Goal: Transaction & Acquisition: Purchase product/service

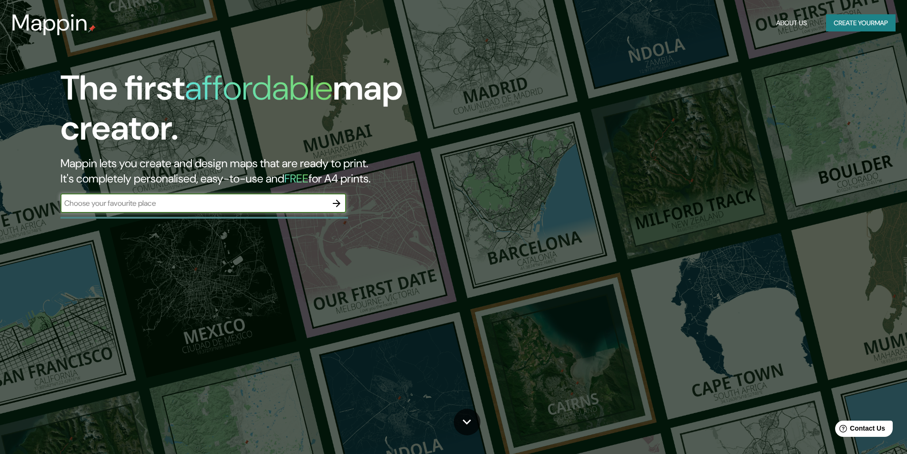
click at [852, 25] on button "Create your map" at bounding box center [860, 23] width 69 height 18
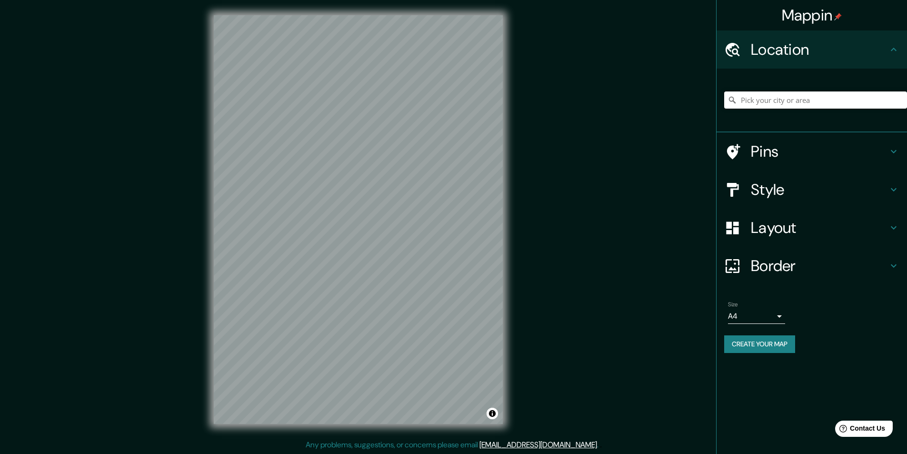
click at [757, 108] on input "Pick your city or area" at bounding box center [815, 99] width 183 height 17
paste input "Tipología urbana: Residencial / industrial / rural"
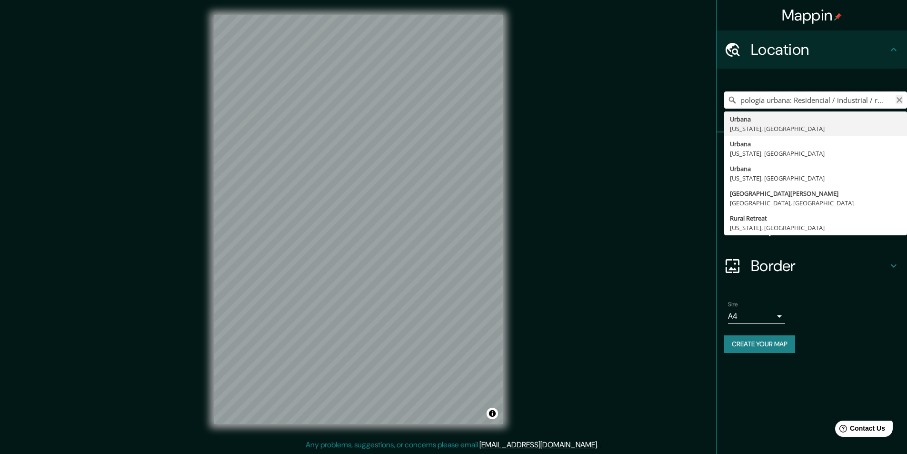
type input "Tipología urbana: Residencial / industrial / rural"
click at [898, 100] on icon "Clear" at bounding box center [899, 100] width 8 height 8
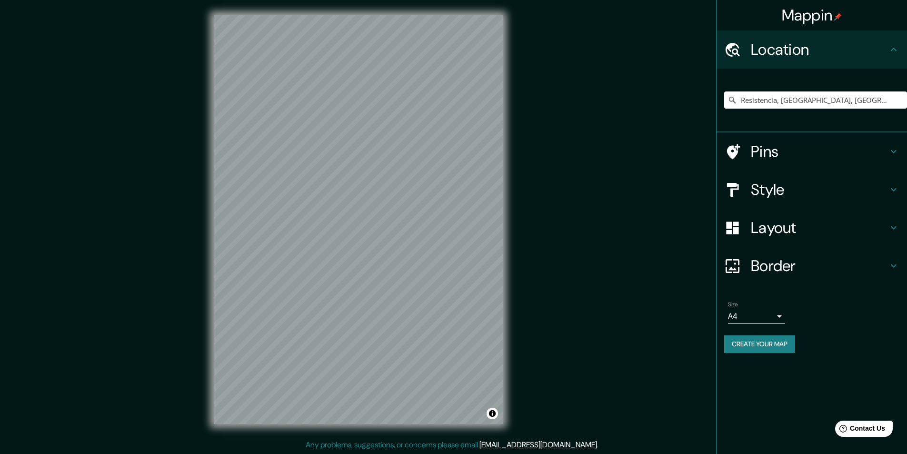
type input "Resistencia, [GEOGRAPHIC_DATA], [GEOGRAPHIC_DATA]"
click at [560, 285] on div "Mappin Location [GEOGRAPHIC_DATA], [GEOGRAPHIC_DATA], [GEOGRAPHIC_DATA] Resiste…" at bounding box center [453, 227] width 907 height 454
click at [208, 256] on div "© Mapbox © OpenStreetMap Improve this map" at bounding box center [357, 219] width 319 height 439
click at [787, 232] on h4 "Layout" at bounding box center [819, 227] width 137 height 19
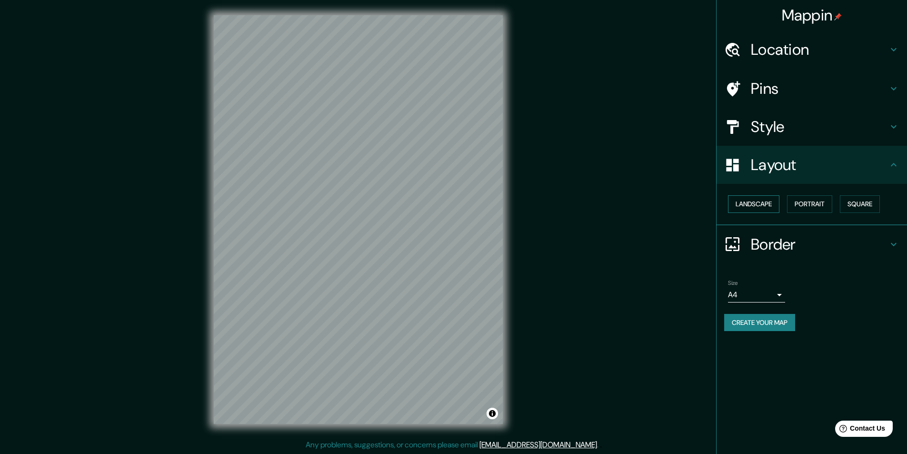
click at [761, 204] on button "Landscape" at bounding box center [753, 204] width 51 height 18
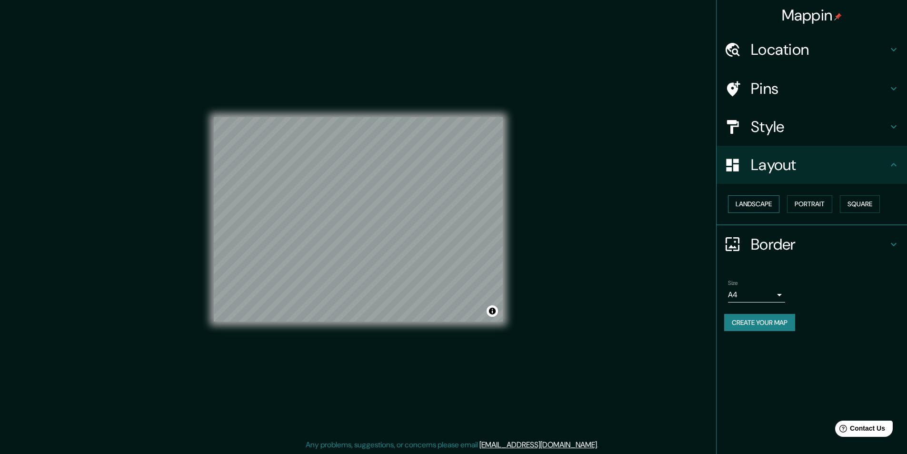
click at [761, 204] on button "Landscape" at bounding box center [753, 204] width 51 height 18
click at [819, 208] on button "Portrait" at bounding box center [809, 204] width 45 height 18
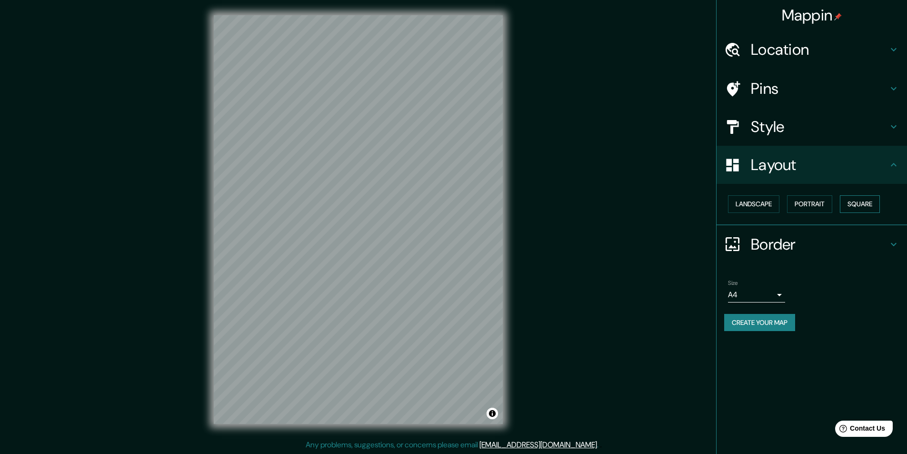
click at [867, 208] on button "Square" at bounding box center [860, 204] width 40 height 18
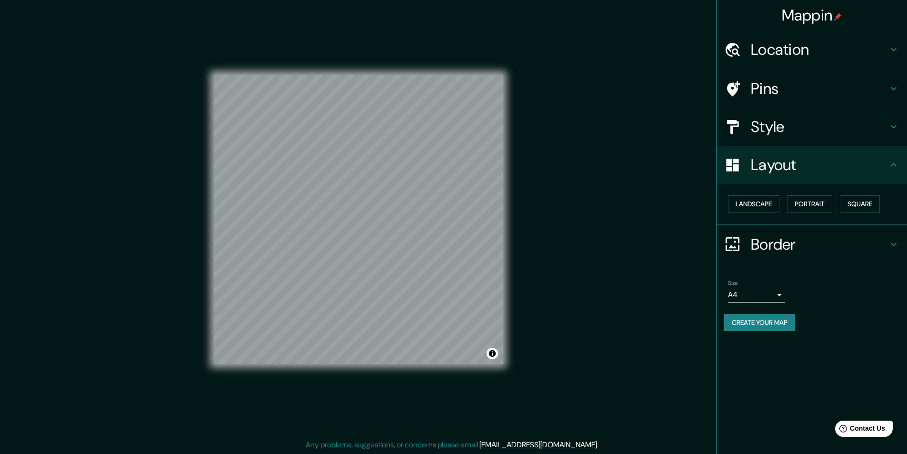
click at [776, 134] on h4 "Style" at bounding box center [819, 126] width 137 height 19
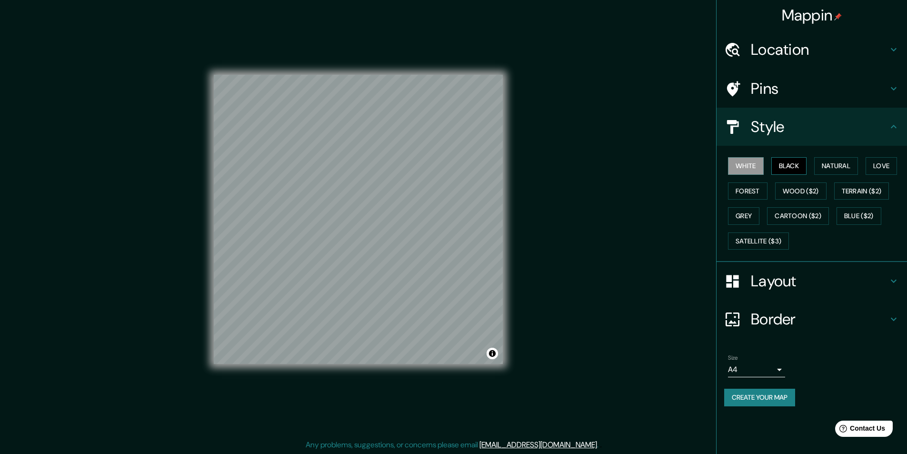
click at [786, 164] on button "Black" at bounding box center [789, 166] width 36 height 18
click at [844, 170] on button "Natural" at bounding box center [836, 166] width 44 height 18
click at [874, 163] on button "Love" at bounding box center [880, 166] width 31 height 18
click at [741, 191] on button "Forest" at bounding box center [748, 191] width 40 height 18
click at [867, 189] on button "Terrain ($2)" at bounding box center [861, 191] width 55 height 18
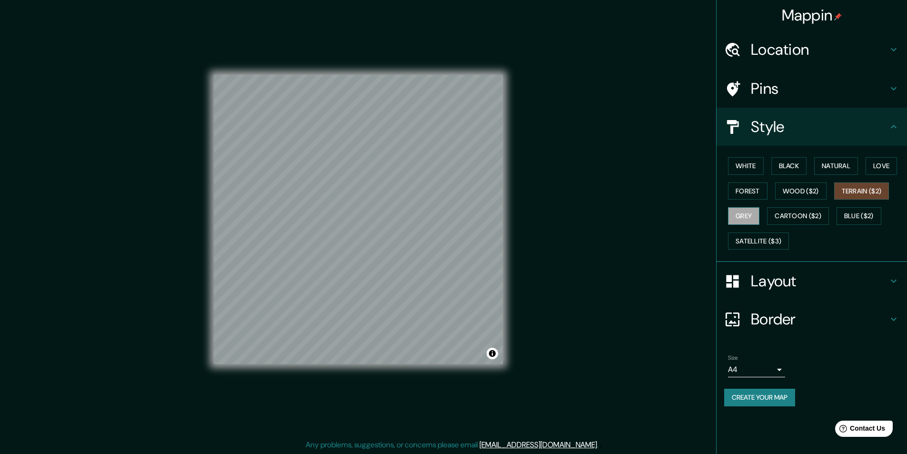
click at [757, 221] on button "Grey" at bounding box center [743, 216] width 31 height 18
click at [782, 219] on button "Cartoon ($2)" at bounding box center [798, 216] width 62 height 18
click at [835, 218] on div "White Black Natural Love Forest Wood ($2) Terrain ($2) Grey Cartoon ($2) Blue (…" at bounding box center [815, 203] width 183 height 100
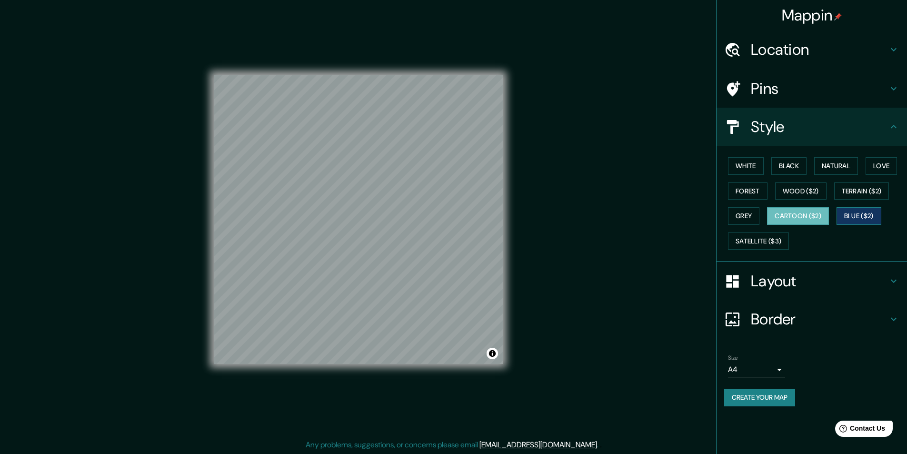
click at [853, 218] on button "Blue ($2)" at bounding box center [858, 216] width 45 height 18
click at [812, 218] on button "Cartoon ($2)" at bounding box center [798, 216] width 62 height 18
click at [856, 218] on button "Blue ($2)" at bounding box center [858, 216] width 45 height 18
click at [766, 240] on button "Satellite ($3)" at bounding box center [758, 241] width 61 height 18
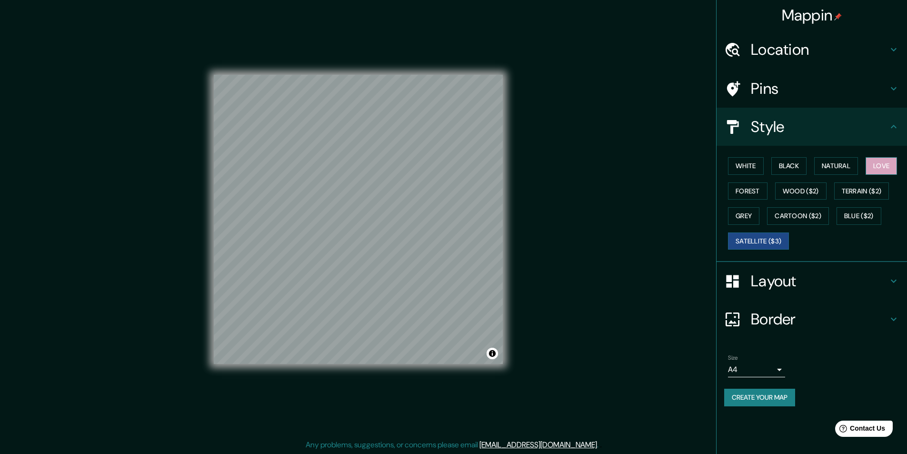
click at [889, 164] on button "Love" at bounding box center [880, 166] width 31 height 18
click at [827, 169] on button "Natural" at bounding box center [836, 166] width 44 height 18
click at [793, 166] on button "Black" at bounding box center [789, 166] width 36 height 18
click at [754, 169] on button "White" at bounding box center [746, 166] width 36 height 18
click at [802, 192] on button "Wood ($2)" at bounding box center [800, 191] width 51 height 18
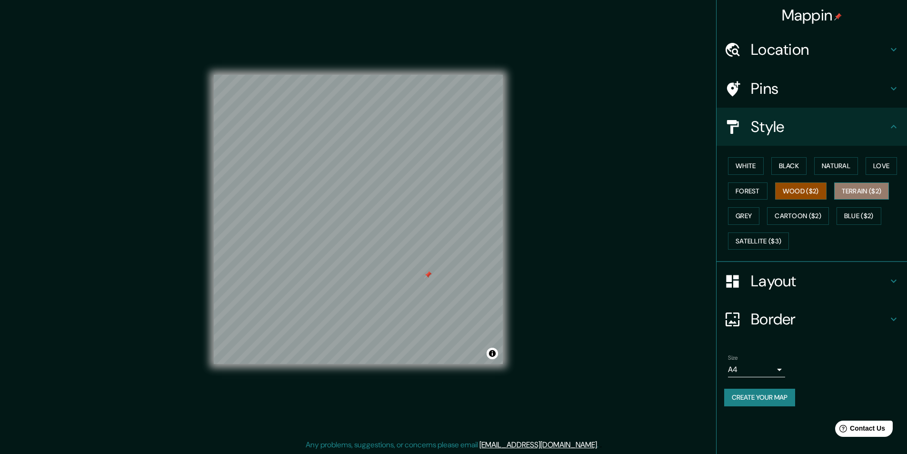
click at [869, 193] on button "Terrain ($2)" at bounding box center [861, 191] width 55 height 18
click at [775, 210] on button "Cartoon ($2)" at bounding box center [798, 216] width 62 height 18
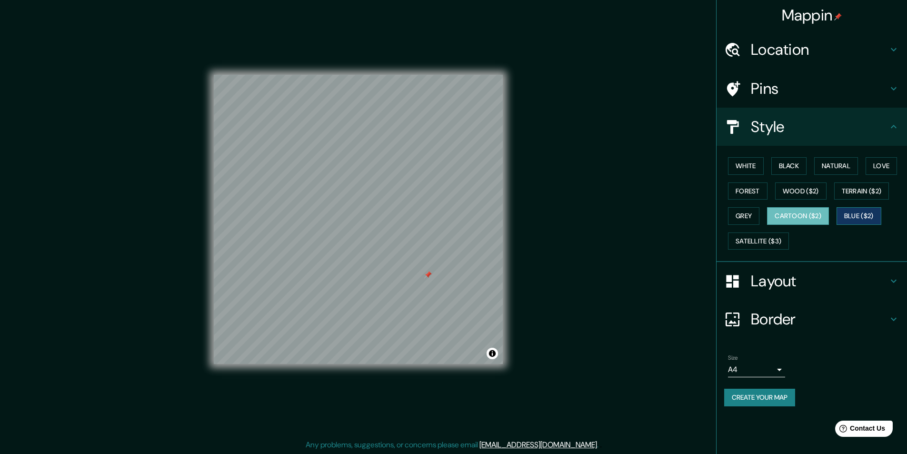
click at [865, 213] on button "Blue ($2)" at bounding box center [858, 216] width 45 height 18
click at [413, 277] on div at bounding box center [413, 277] width 8 height 8
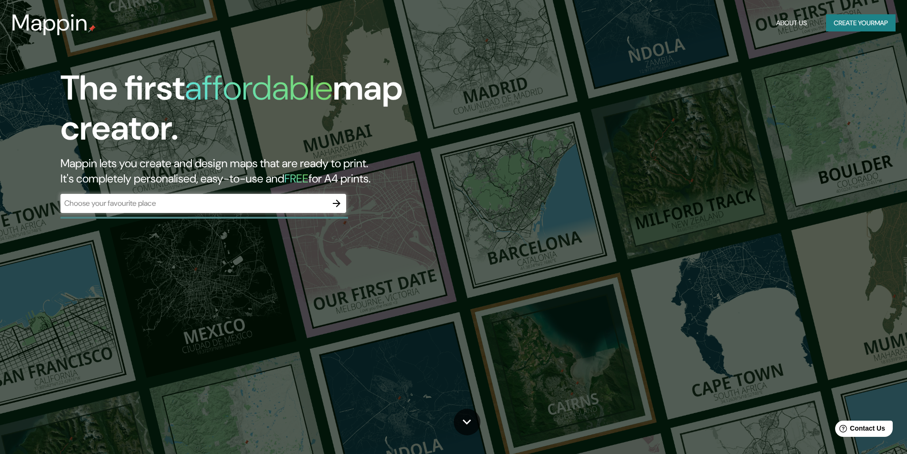
click at [180, 218] on div at bounding box center [203, 218] width 287 height 2
drag, startPoint x: 188, startPoint y: 208, endPoint x: 232, endPoint y: 207, distance: 43.8
click at [189, 208] on input "text" at bounding box center [193, 203] width 267 height 11
click at [333, 204] on icon "button" at bounding box center [336, 203] width 11 height 11
click at [850, 23] on button "Create your map" at bounding box center [860, 23] width 69 height 18
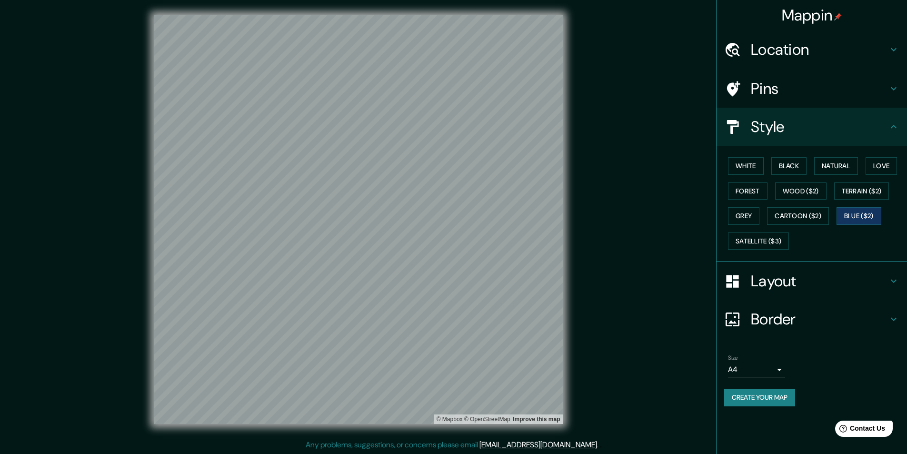
scroll to position [0, 0]
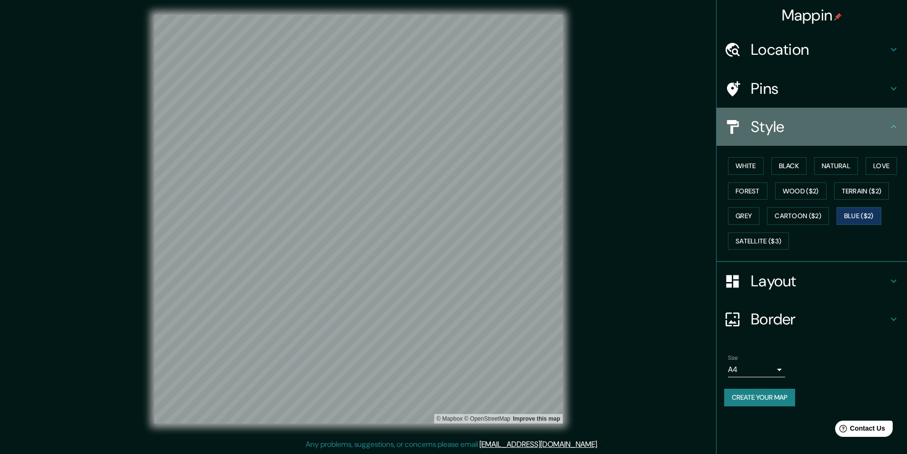
drag, startPoint x: 806, startPoint y: 135, endPoint x: 803, endPoint y: 129, distance: 7.5
click at [806, 130] on h4 "Style" at bounding box center [819, 126] width 137 height 19
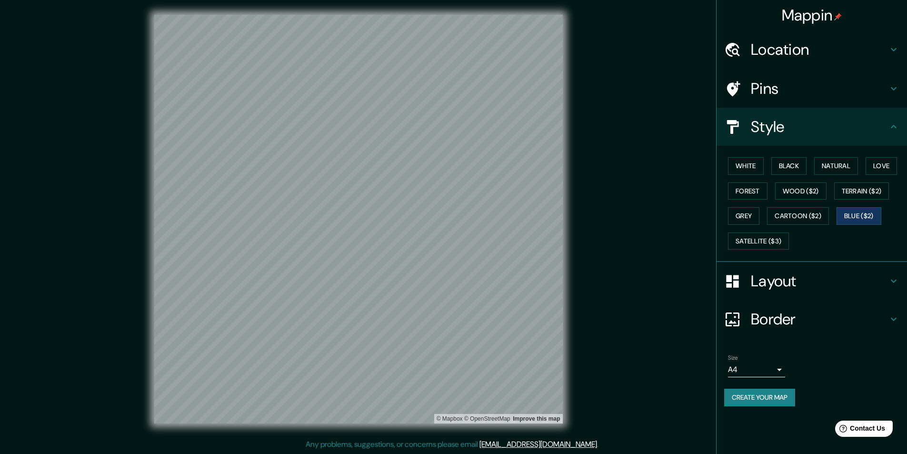
click at [884, 130] on h4 "Style" at bounding box center [819, 126] width 137 height 19
click at [892, 126] on icon at bounding box center [893, 126] width 11 height 11
drag, startPoint x: 877, startPoint y: 130, endPoint x: 866, endPoint y: 126, distance: 11.1
click at [870, 128] on h4 "Style" at bounding box center [819, 126] width 137 height 19
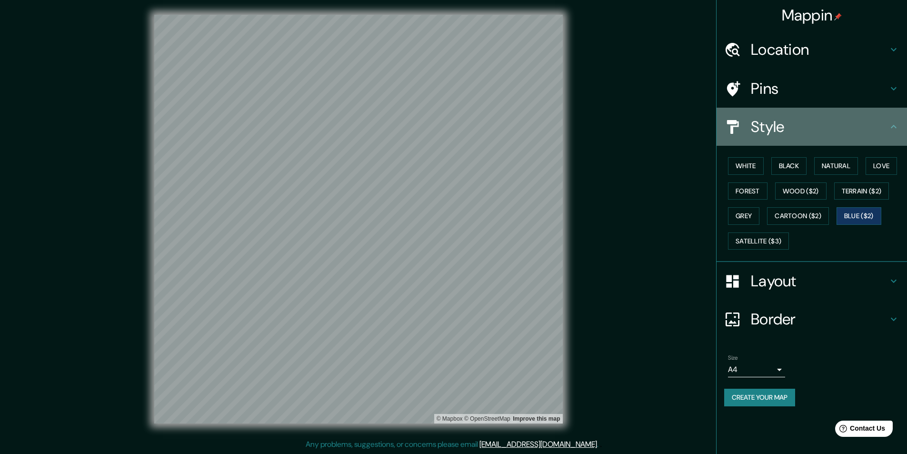
click at [749, 131] on div "Style" at bounding box center [811, 127] width 190 height 38
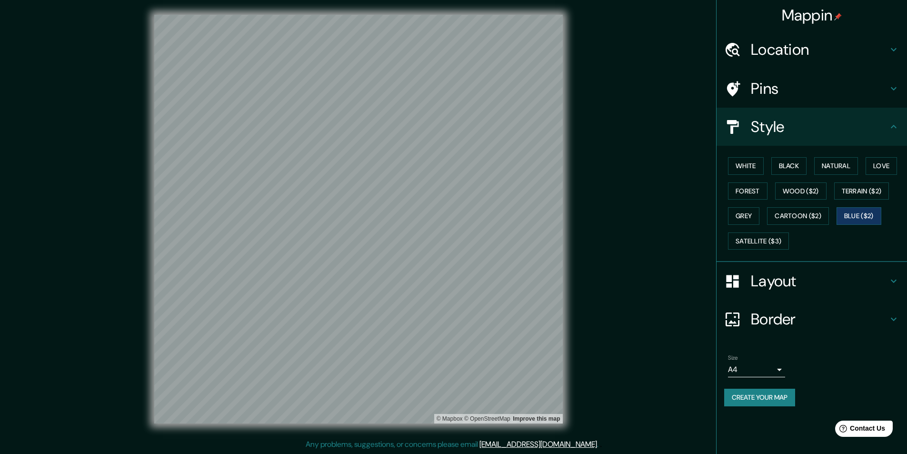
click at [838, 275] on h4 "Layout" at bounding box center [819, 280] width 137 height 19
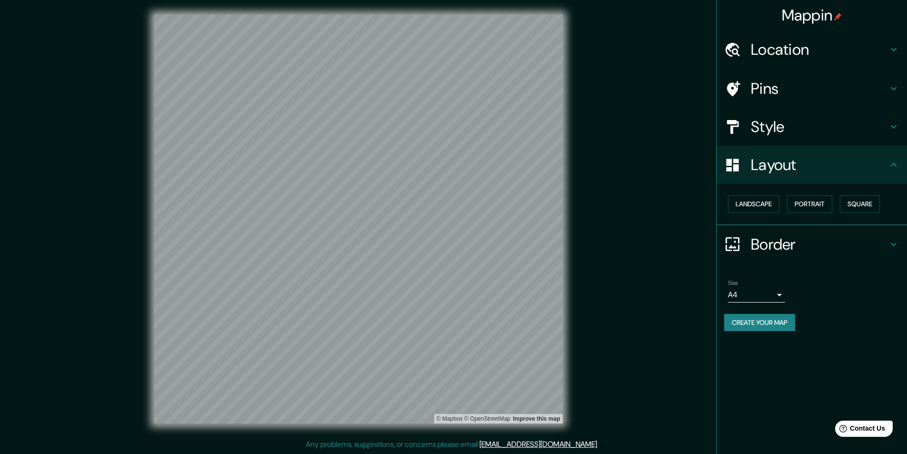
click at [860, 175] on div "Layout" at bounding box center [811, 165] width 190 height 38
click at [879, 155] on div "Layout" at bounding box center [811, 165] width 190 height 38
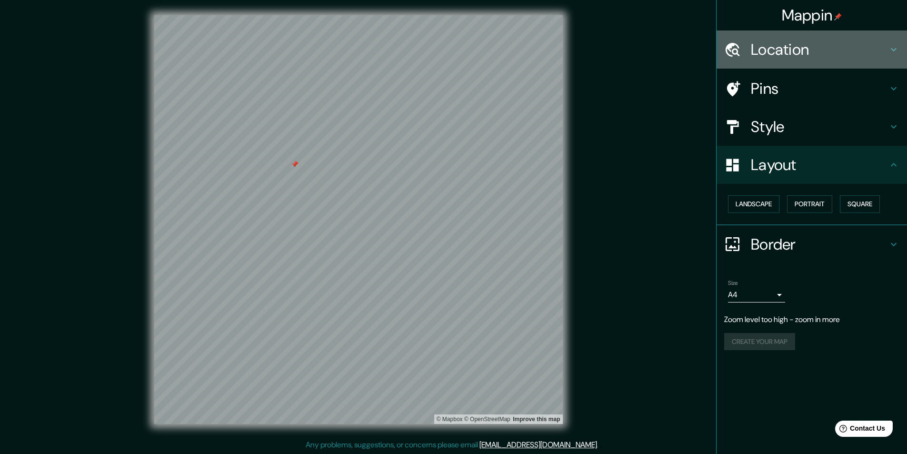
click at [761, 52] on h4 "Location" at bounding box center [819, 49] width 137 height 19
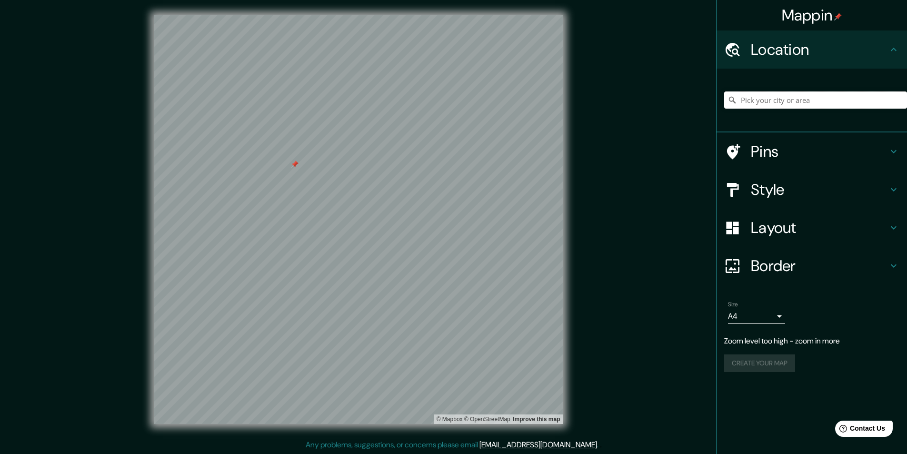
click at [765, 102] on input "Pick your city or area" at bounding box center [815, 99] width 183 height 17
drag, startPoint x: 765, startPoint y: 101, endPoint x: 761, endPoint y: 92, distance: 10.4
click at [761, 92] on input "Pick your city or area" at bounding box center [815, 99] width 183 height 17
type input "Resistencia, [GEOGRAPHIC_DATA], [GEOGRAPHIC_DATA]"
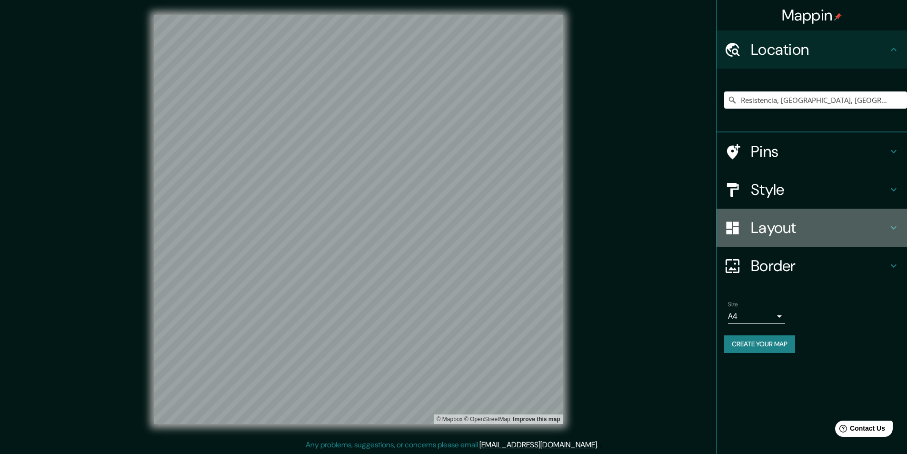
click at [780, 232] on h4 "Layout" at bounding box center [819, 227] width 137 height 19
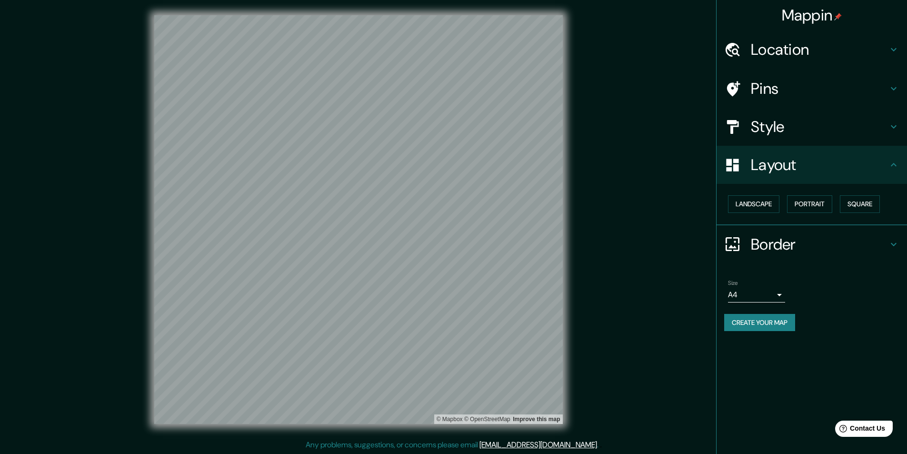
click at [779, 167] on h4 "Layout" at bounding box center [819, 164] width 137 height 19
click at [777, 136] on h4 "Style" at bounding box center [819, 126] width 137 height 19
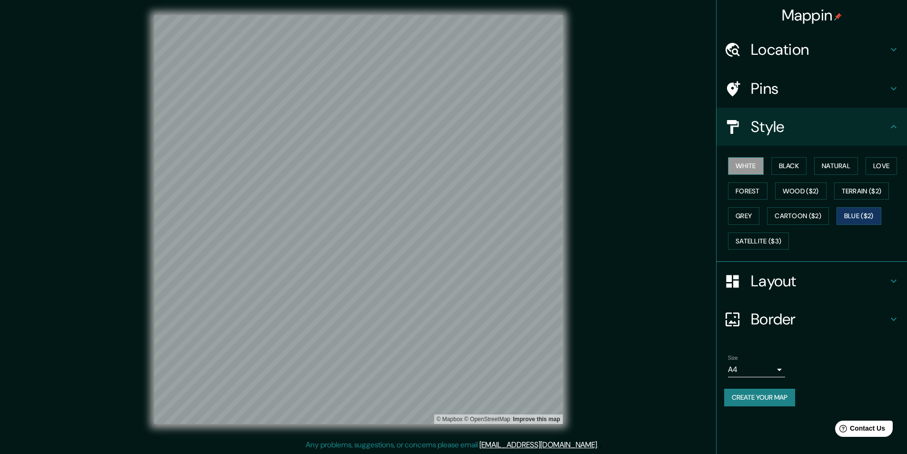
click at [750, 165] on button "White" at bounding box center [746, 166] width 36 height 18
click at [785, 162] on button "Black" at bounding box center [789, 166] width 36 height 18
click at [827, 163] on button "Natural" at bounding box center [836, 166] width 44 height 18
click at [782, 154] on div "White Black Natural Love Forest Wood ($2) Terrain ($2) Grey Cartoon ($2) Blue (…" at bounding box center [815, 203] width 183 height 100
click at [784, 162] on button "Black" at bounding box center [789, 166] width 36 height 18
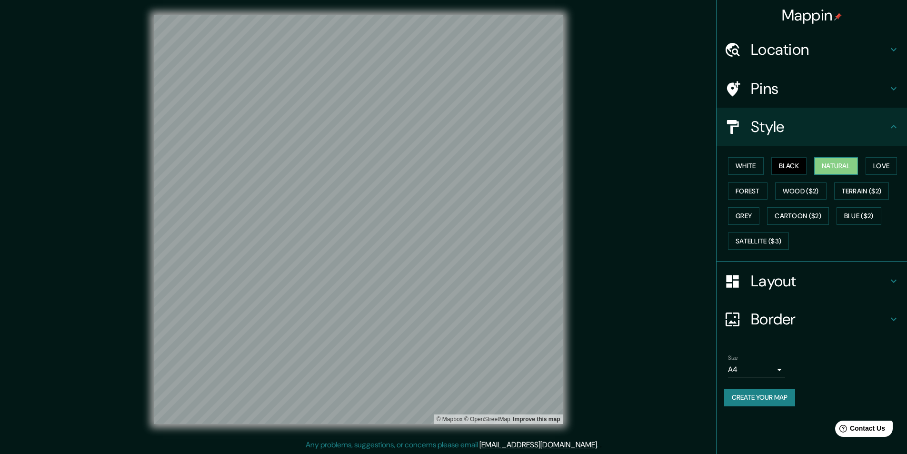
click at [824, 164] on button "Natural" at bounding box center [836, 166] width 44 height 18
click at [877, 162] on button "Love" at bounding box center [880, 166] width 31 height 18
click at [754, 215] on button "Grey" at bounding box center [743, 216] width 31 height 18
click at [782, 218] on button "Cartoon ($2)" at bounding box center [798, 216] width 62 height 18
click at [852, 221] on button "Blue ($2)" at bounding box center [858, 216] width 45 height 18
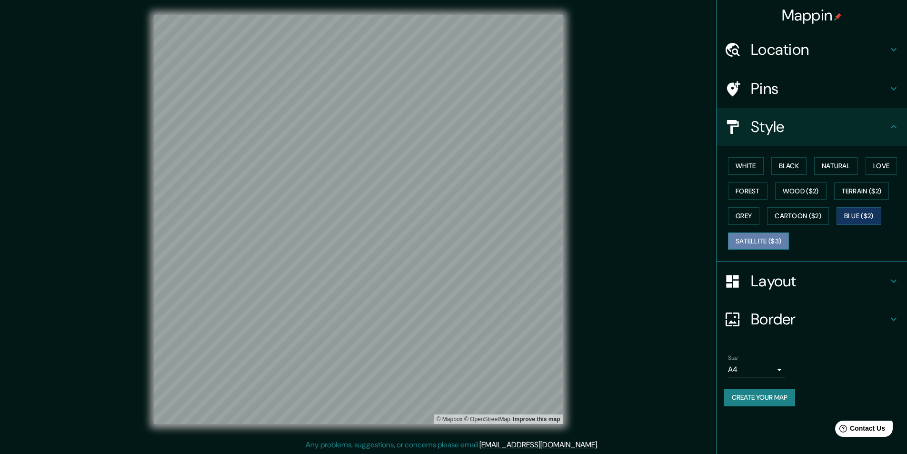
click at [756, 235] on button "Satellite ($3)" at bounding box center [758, 241] width 61 height 18
click at [757, 164] on button "White" at bounding box center [746, 166] width 36 height 18
click at [763, 286] on h4 "Layout" at bounding box center [819, 280] width 137 height 19
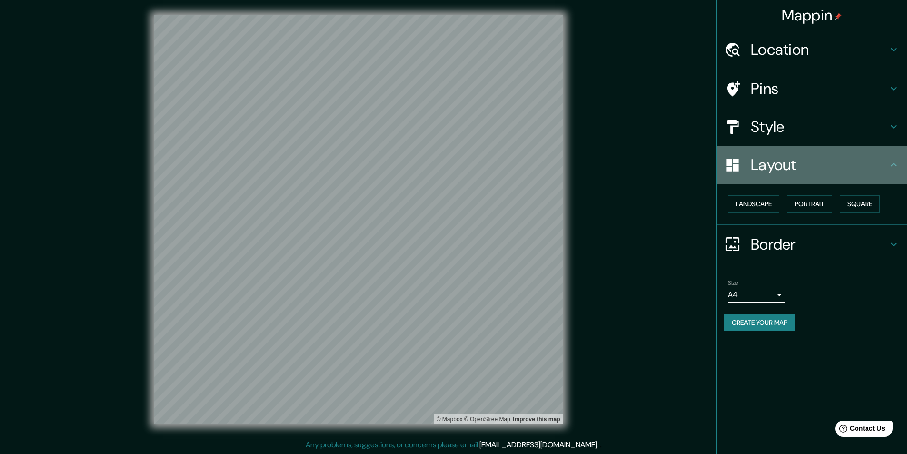
click at [771, 166] on h4 "Layout" at bounding box center [819, 164] width 137 height 19
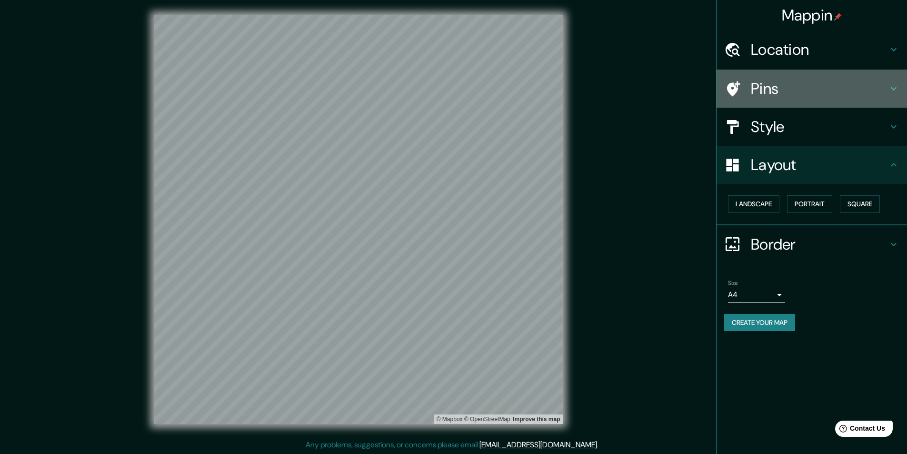
click at [766, 98] on h4 "Pins" at bounding box center [819, 88] width 137 height 19
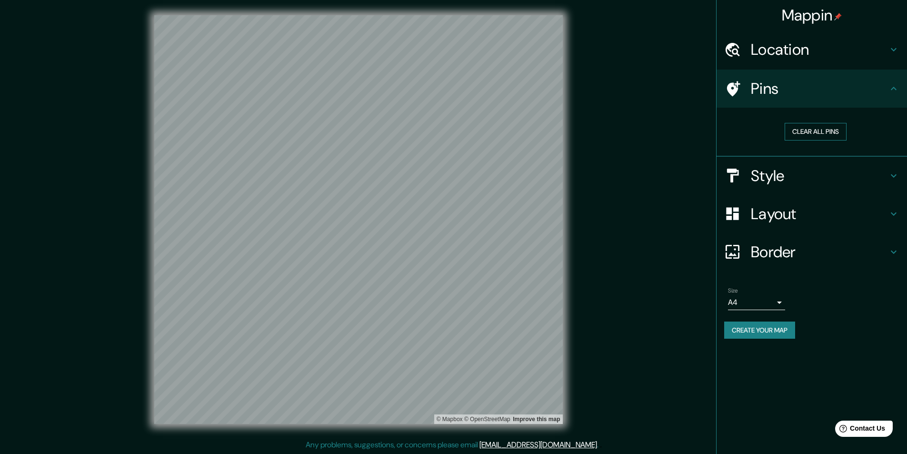
click at [803, 129] on button "Clear all pins" at bounding box center [815, 132] width 62 height 18
